Goal: Transaction & Acquisition: Purchase product/service

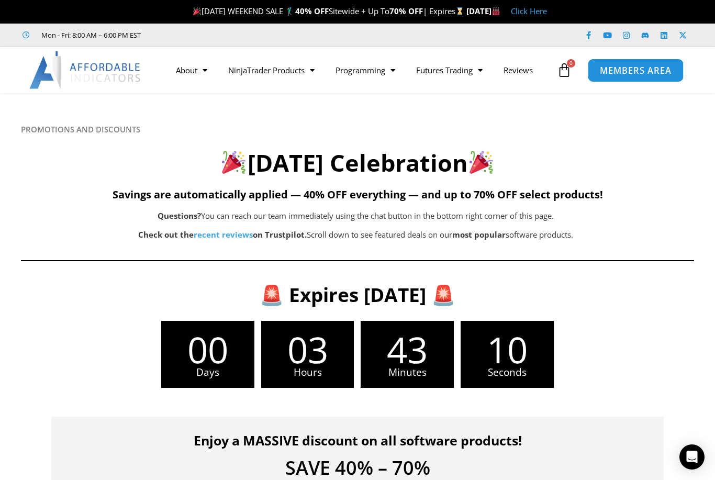
click at [631, 67] on span "MEMBERS AREA" at bounding box center [636, 70] width 72 height 9
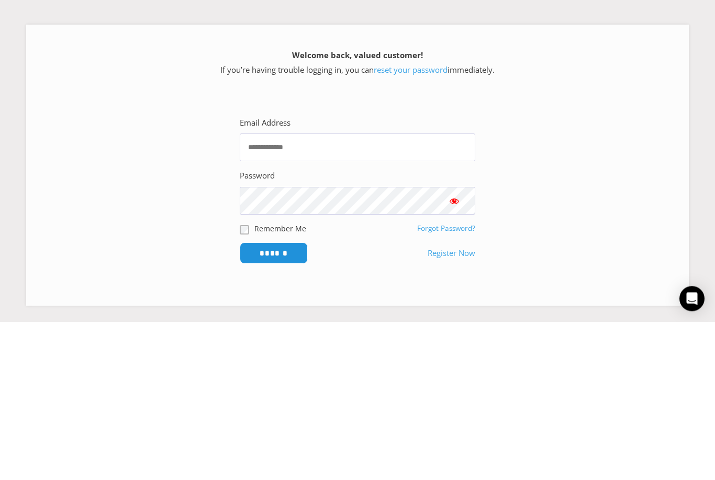
scroll to position [164, 0]
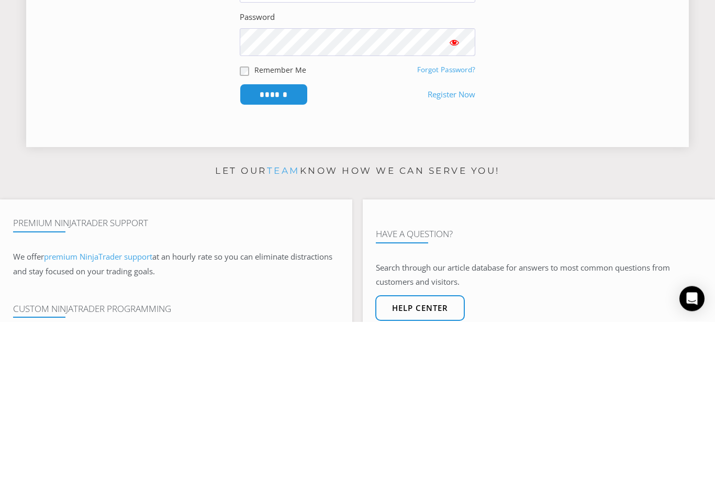
click at [359, 146] on input "Email Address" at bounding box center [358, 148] width 236 height 28
type input "**********"
click at [274, 251] on input "******" at bounding box center [274, 252] width 68 height 21
click at [271, 250] on input "******" at bounding box center [274, 253] width 72 height 23
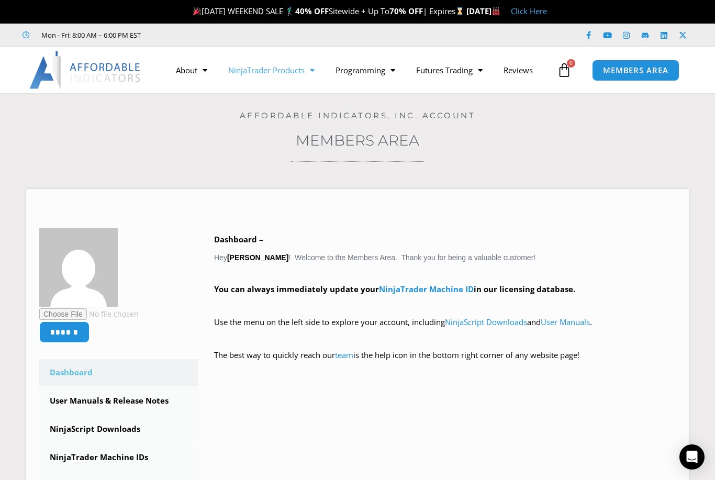
click at [307, 71] on span "Menu" at bounding box center [310, 70] width 10 height 18
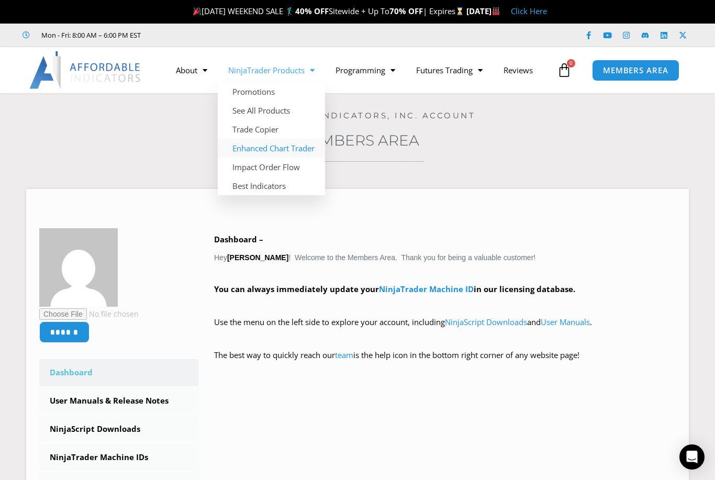
click at [282, 152] on link "Enhanced Chart Trader" at bounding box center [271, 148] width 107 height 19
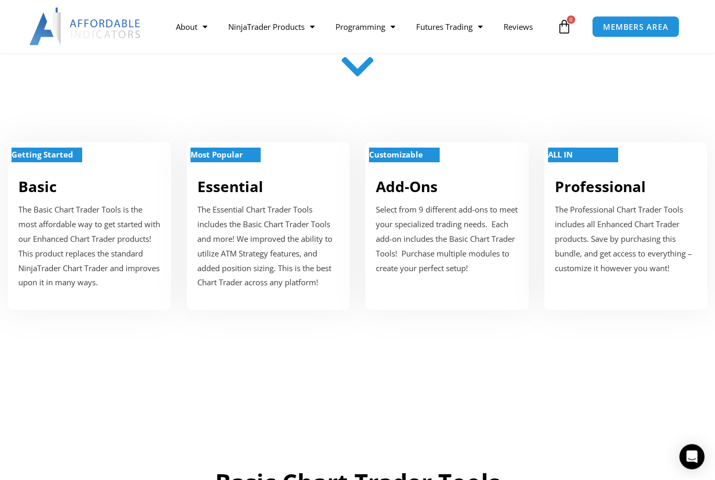
scroll to position [356, 0]
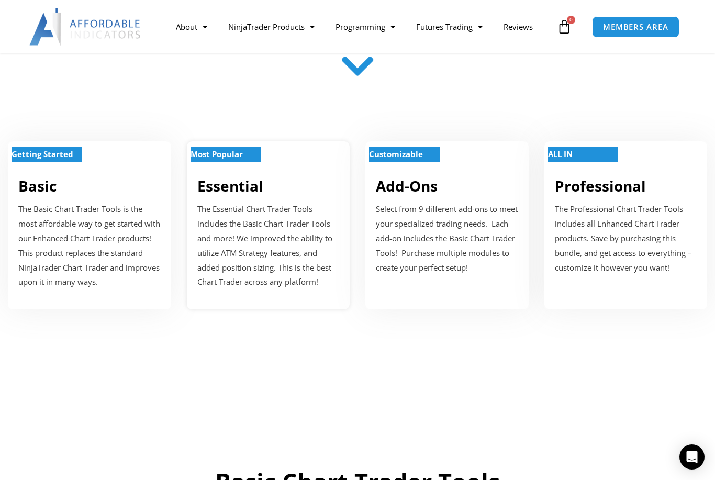
click at [236, 156] on strong "Most Popular" at bounding box center [217, 154] width 52 height 10
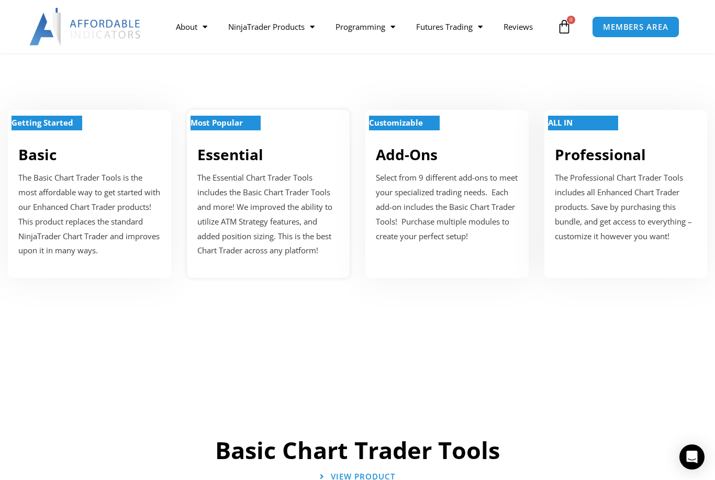
click at [231, 123] on strong "Most Popular" at bounding box center [217, 122] width 52 height 10
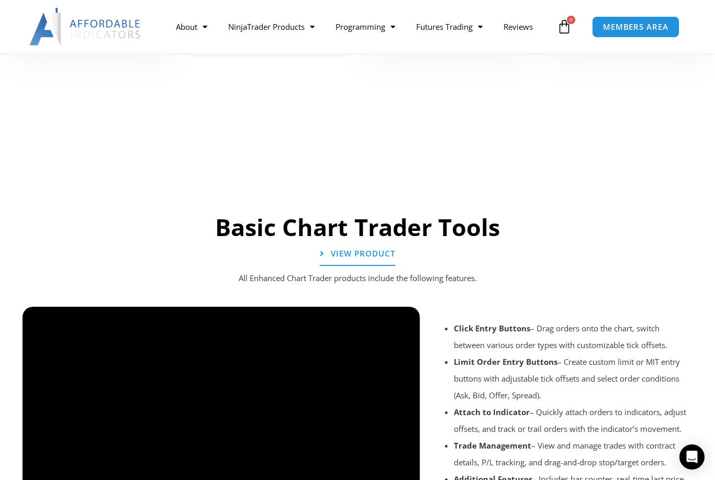
scroll to position [1160, 0]
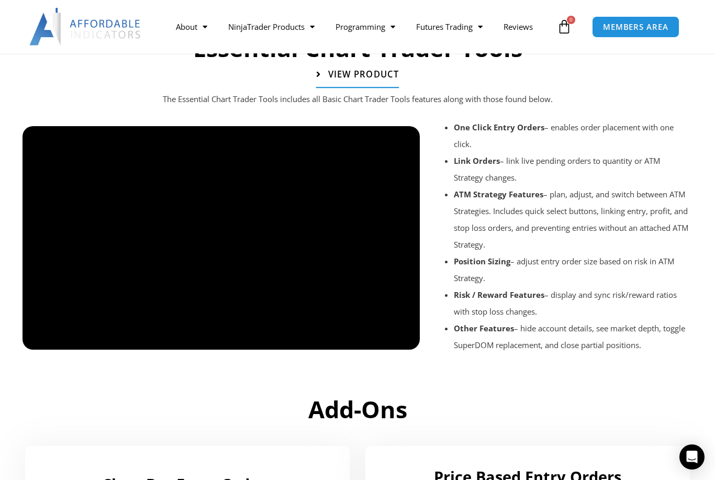
click at [360, 70] on span "View Product" at bounding box center [363, 74] width 71 height 9
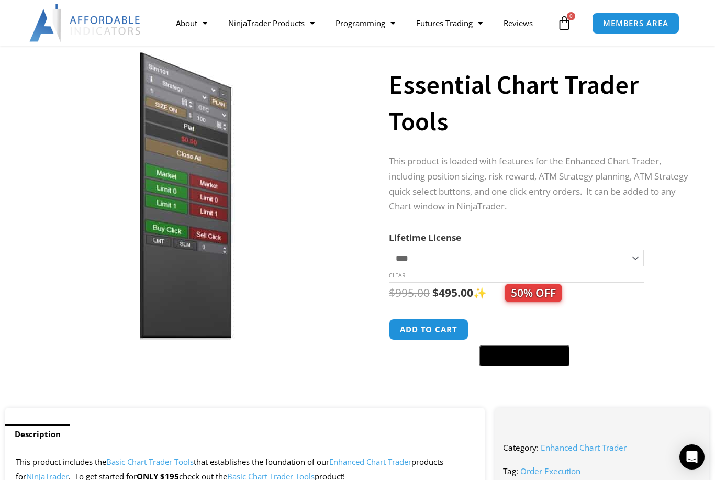
scroll to position [69, 0]
click at [436, 326] on button "Add to cart" at bounding box center [429, 329] width 84 height 23
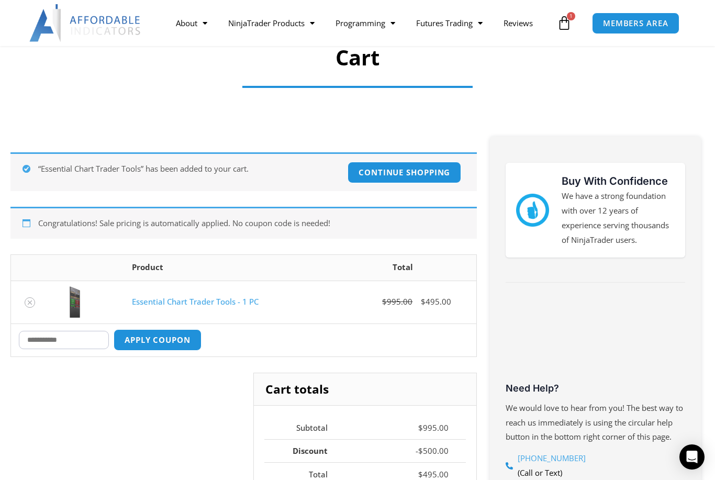
scroll to position [87, 0]
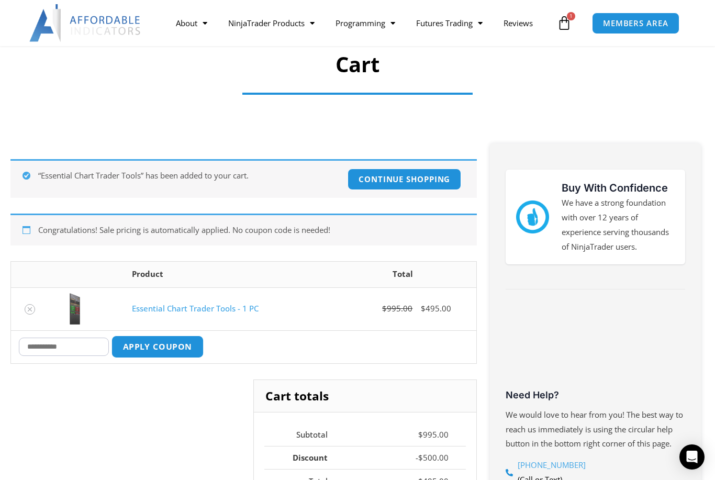
click at [150, 345] on button "Apply coupon" at bounding box center [158, 347] width 92 height 23
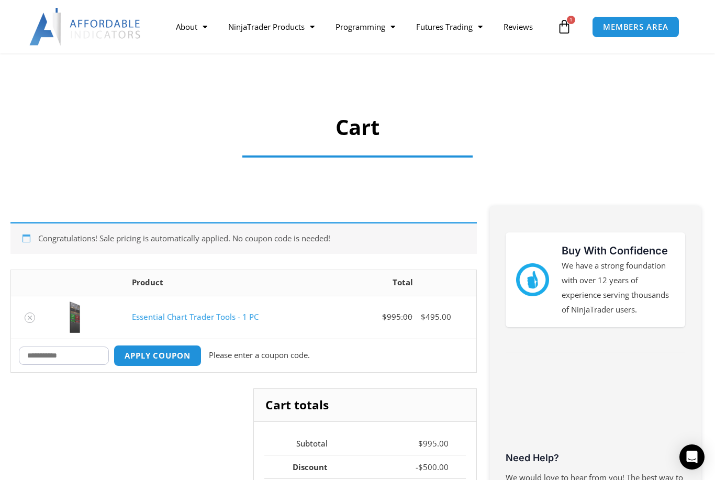
scroll to position [0, 0]
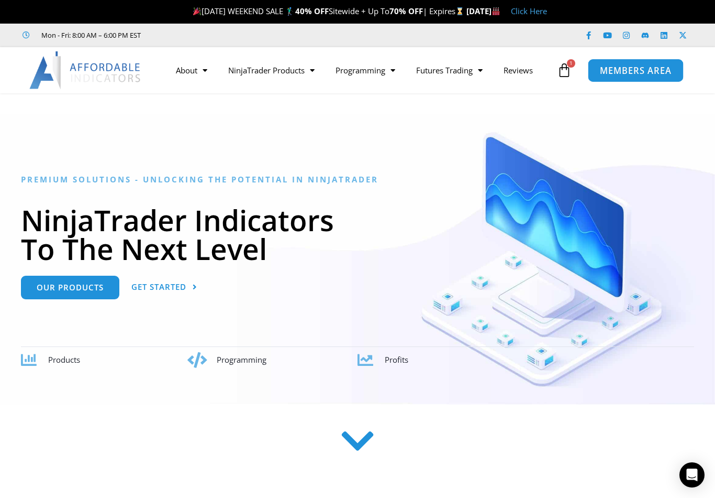
click at [628, 63] on link "MEMBERS AREA" at bounding box center [636, 70] width 96 height 24
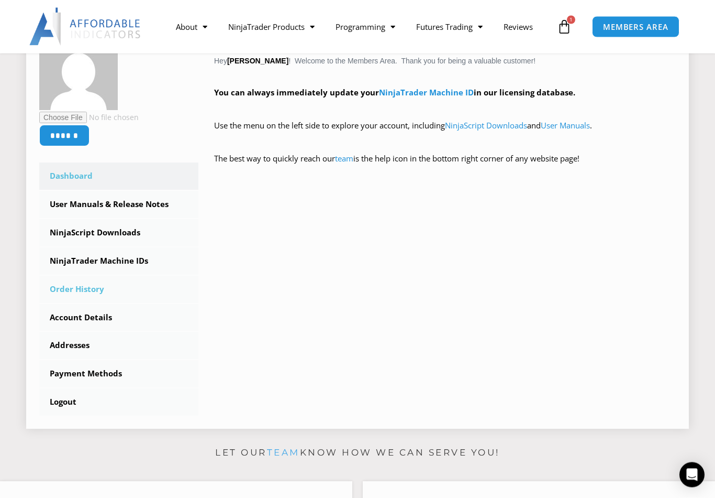
scroll to position [197, 0]
click at [80, 291] on link "Order History" at bounding box center [118, 288] width 159 height 27
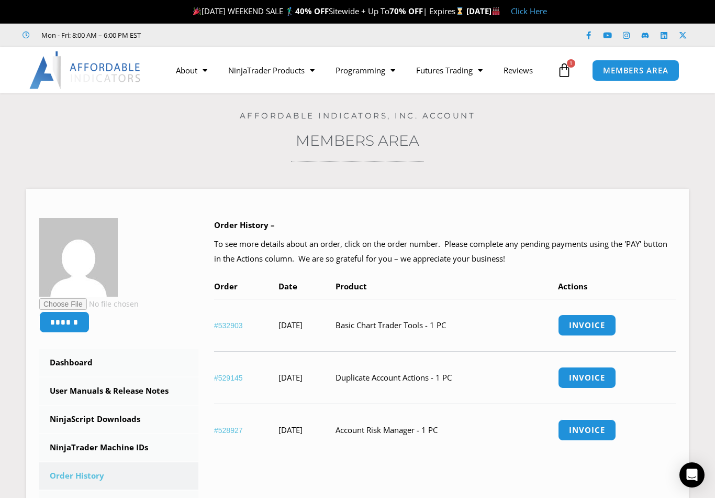
click at [547, 13] on link "Click Here" at bounding box center [529, 11] width 36 height 10
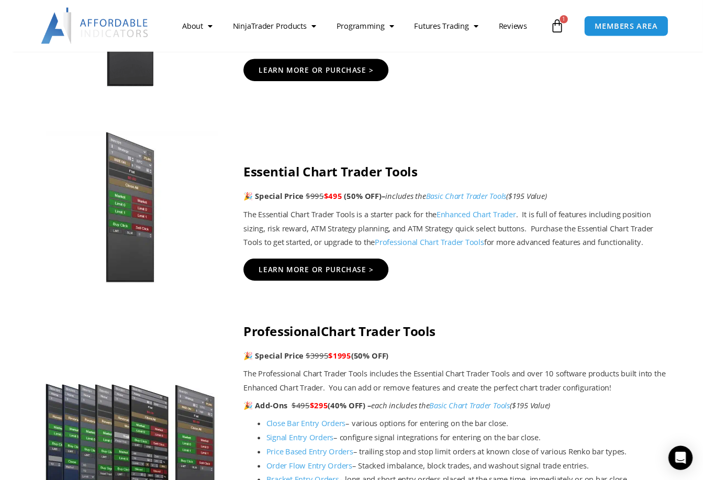
scroll to position [822, 0]
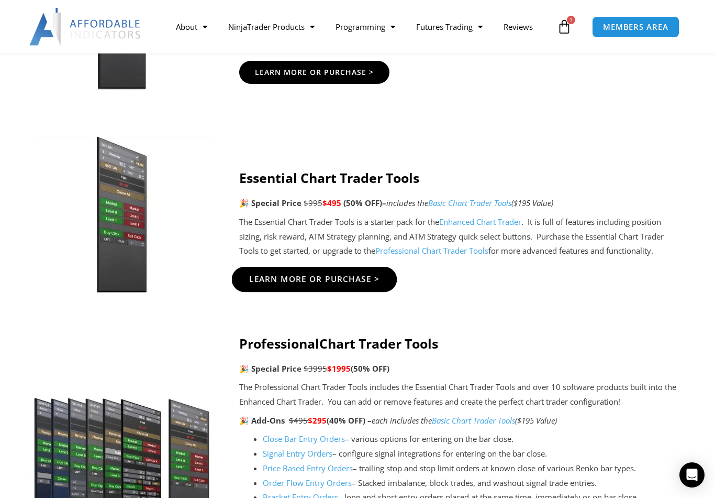
click at [322, 275] on span "Learn More Or Purchase >" at bounding box center [314, 279] width 131 height 8
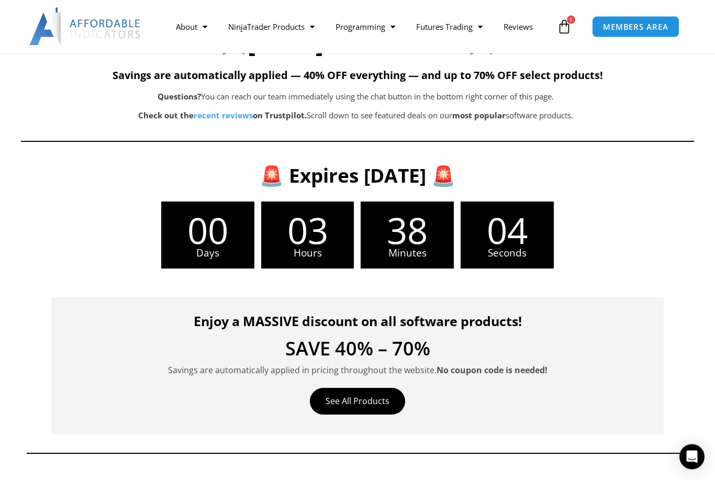
scroll to position [0, 0]
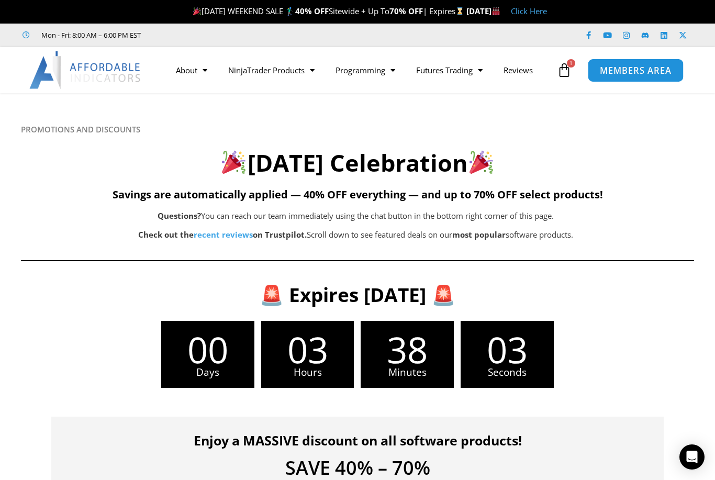
click at [630, 67] on span "MEMBERS AREA" at bounding box center [636, 70] width 72 height 9
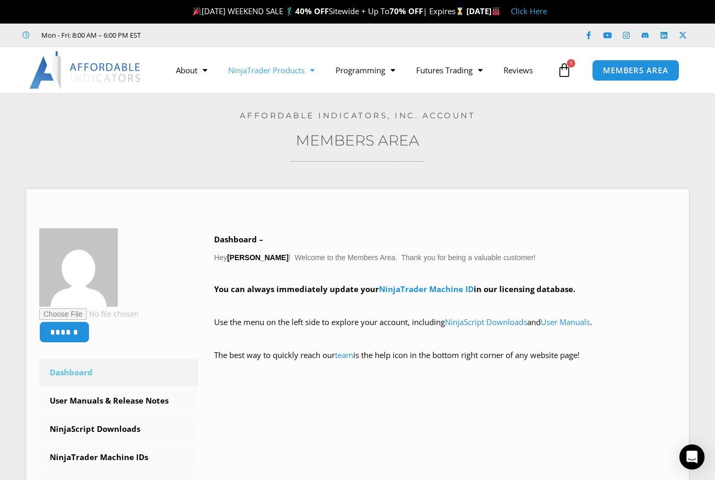
click at [310, 75] on span "Menu" at bounding box center [310, 70] width 10 height 18
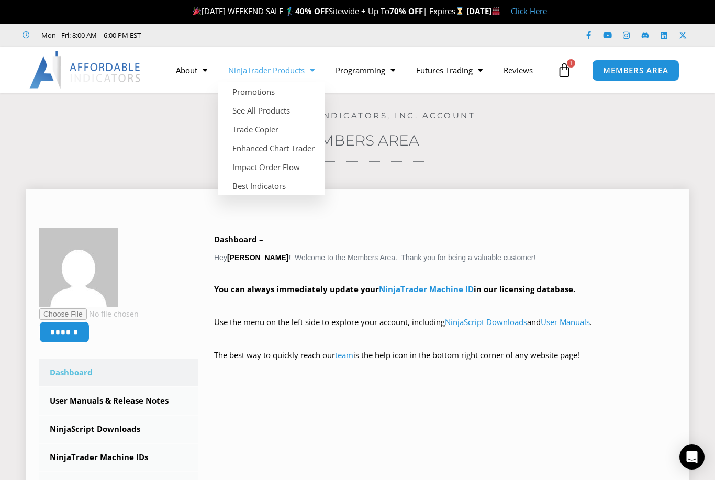
click at [392, 174] on div "****** Dashboard Subscriptions User Manuals & Release Notes NinjaScript Downloa…" at bounding box center [357, 403] width 663 height 460
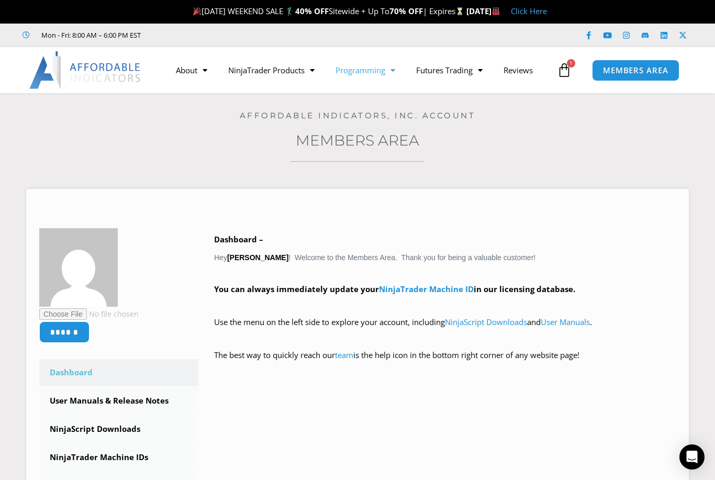
click at [389, 69] on span "Menu" at bounding box center [390, 70] width 10 height 18
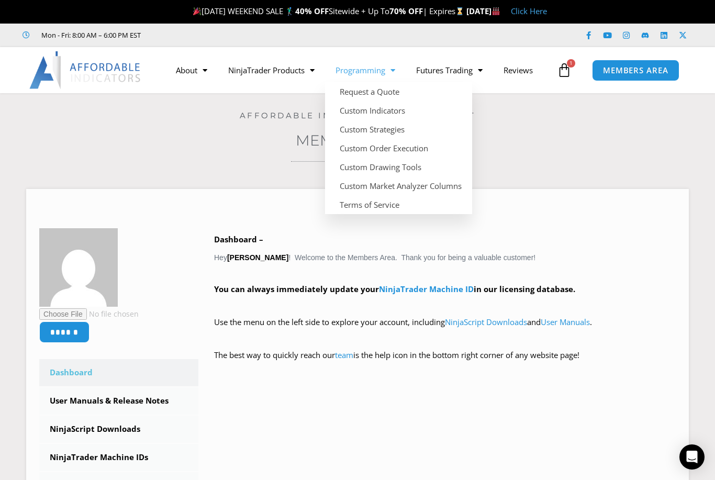
click at [230, 166] on div "Home / Members Area Affordable Indicators, Inc. Account Members Area ****** Das…" at bounding box center [357, 363] width 663 height 540
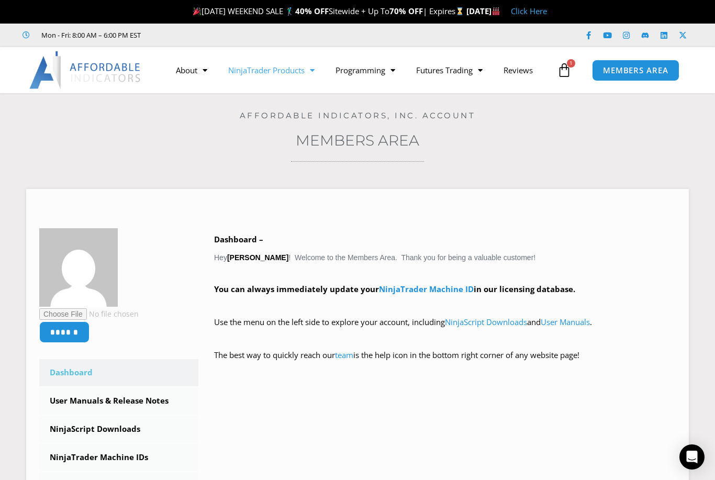
click at [314, 78] on span "Menu" at bounding box center [310, 70] width 10 height 18
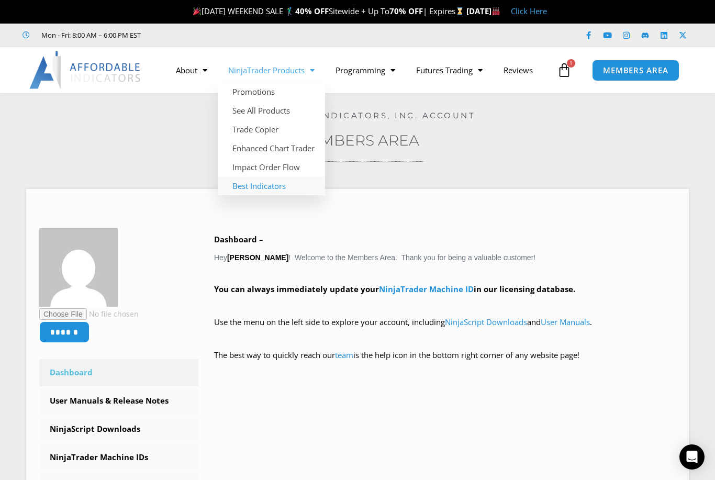
click at [254, 187] on link "Best Indicators" at bounding box center [271, 185] width 107 height 19
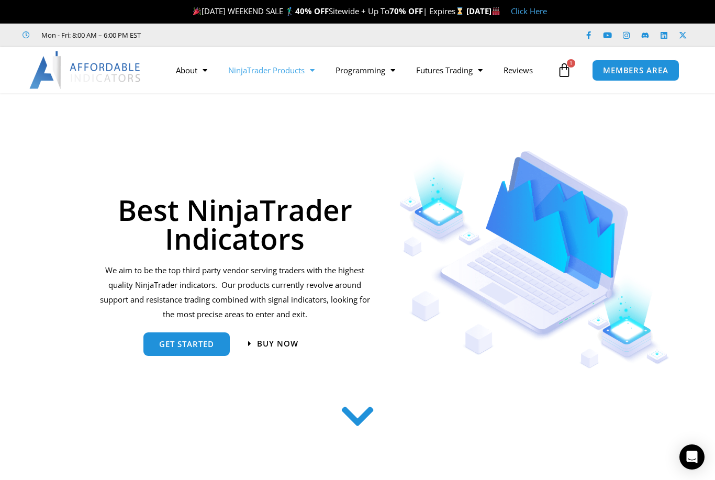
click at [311, 69] on span "Menu" at bounding box center [310, 70] width 10 height 18
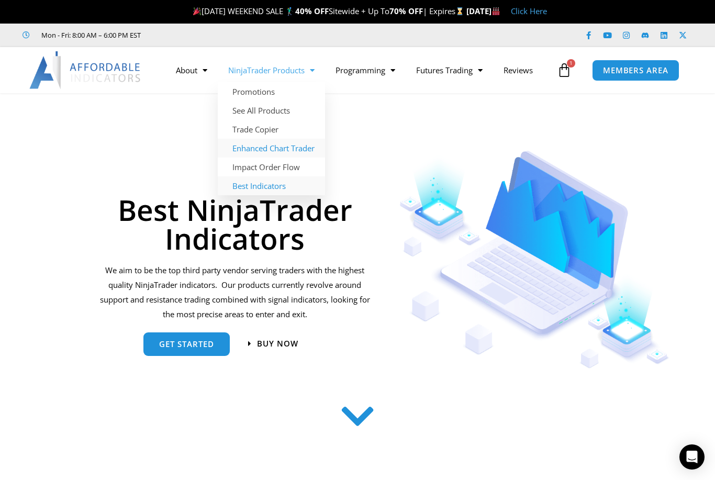
click at [287, 152] on link "Enhanced Chart Trader" at bounding box center [271, 148] width 107 height 19
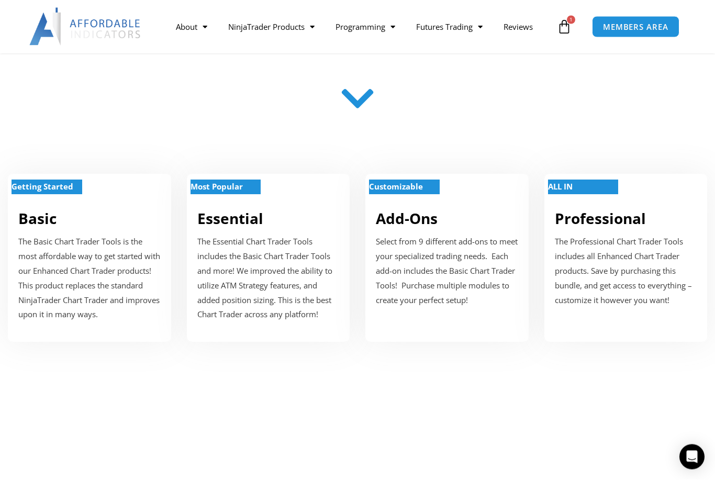
scroll to position [324, 0]
click at [243, 189] on strong "Most Popular" at bounding box center [217, 186] width 52 height 10
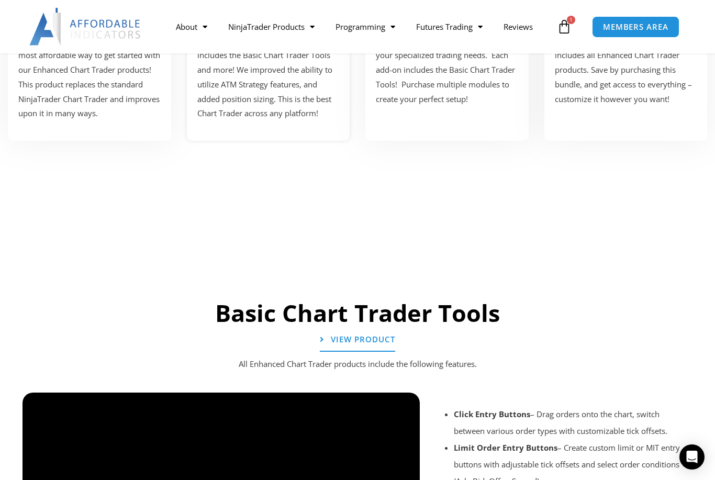
scroll to position [1160, 0]
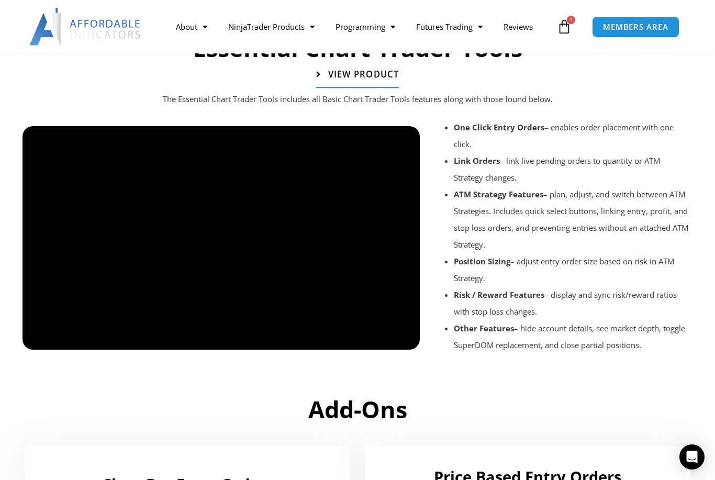
click at [365, 73] on span "View Product" at bounding box center [363, 74] width 71 height 9
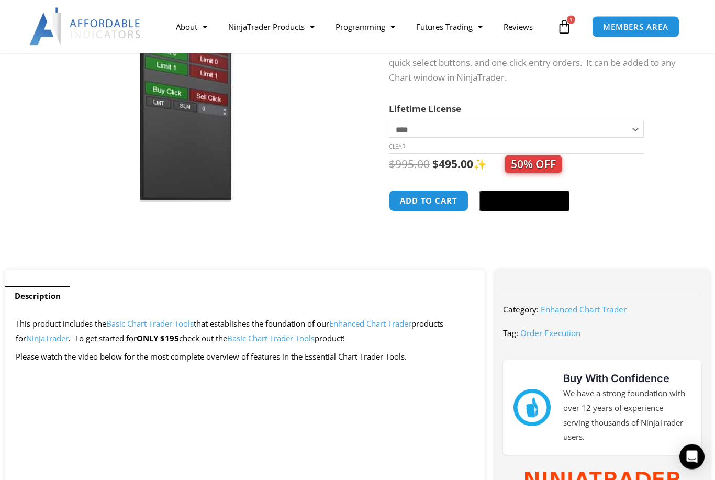
scroll to position [201, 0]
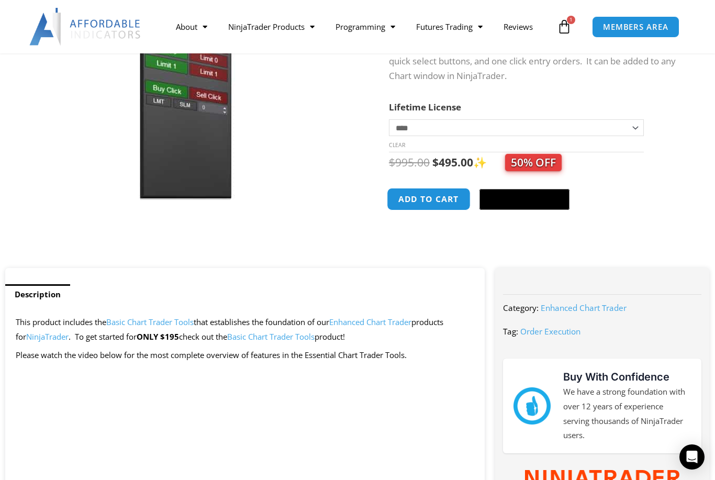
click at [436, 199] on button "Add to cart" at bounding box center [429, 199] width 84 height 23
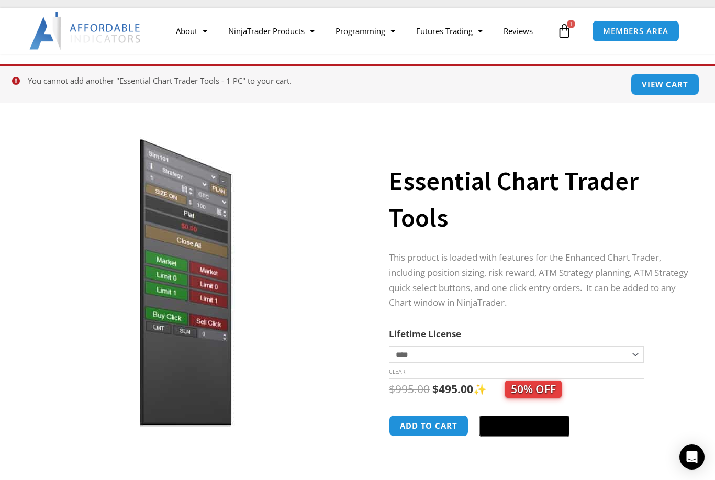
scroll to position [39, 0]
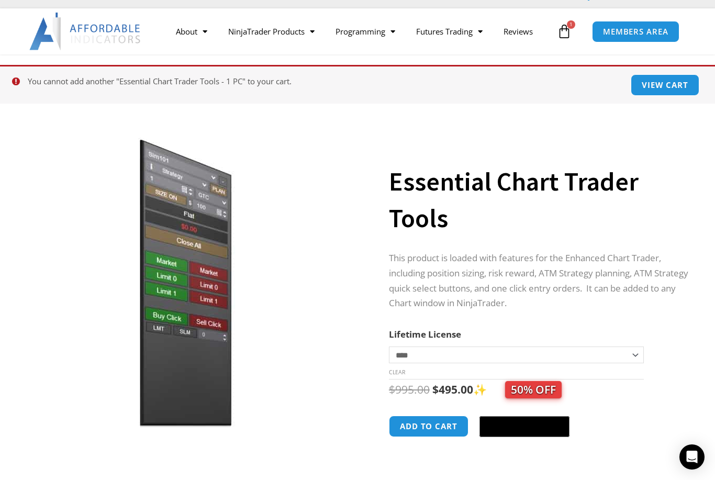
click at [567, 32] on icon at bounding box center [564, 31] width 15 height 15
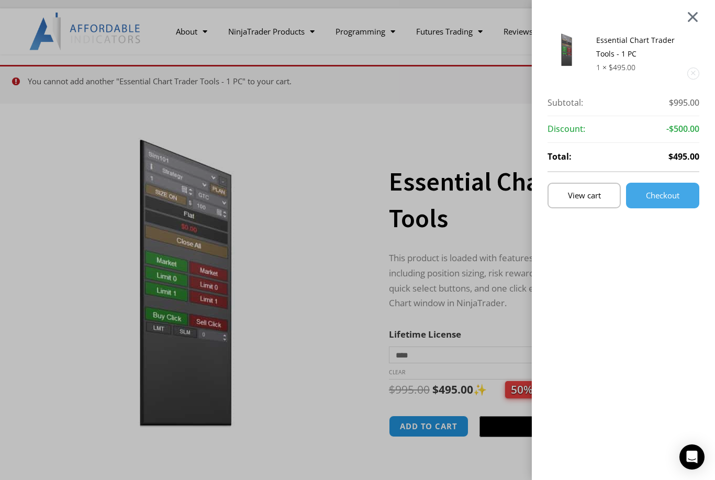
click at [689, 14] on div at bounding box center [693, 16] width 13 height 13
